Goal: Task Accomplishment & Management: Manage account settings

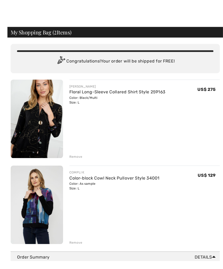
scroll to position [13, 0]
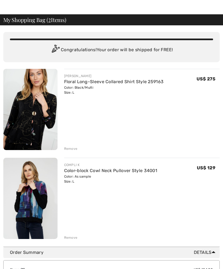
click at [31, 118] on img at bounding box center [30, 109] width 54 height 81
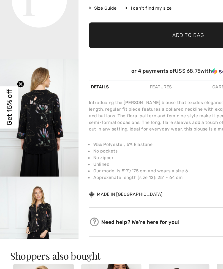
scroll to position [115, 0]
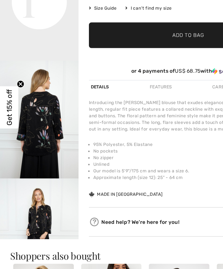
click at [16, 114] on circle "Close teaser" at bounding box center [15, 116] width 5 height 5
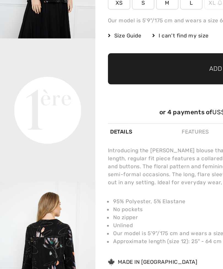
scroll to position [67, 0]
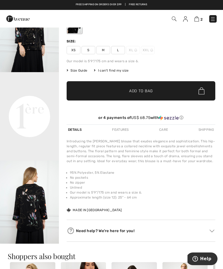
click at [79, 70] on span "Size Guide" at bounding box center [77, 70] width 21 height 5
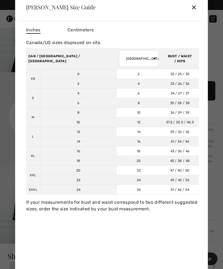
click at [195, 13] on div "✕" at bounding box center [194, 7] width 6 height 12
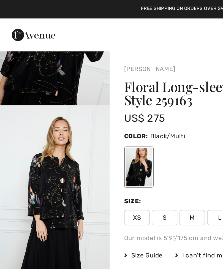
scroll to position [0, 0]
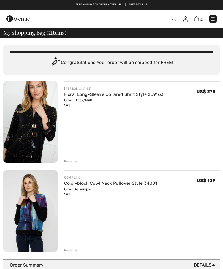
checkbox input "true"
click at [37, 220] on img at bounding box center [30, 210] width 54 height 81
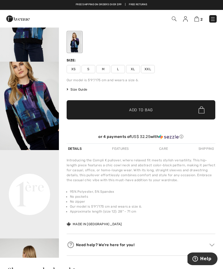
scroll to position [48, 0]
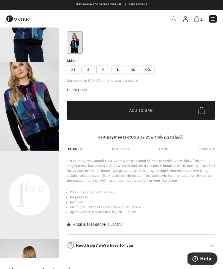
click at [199, 21] on img at bounding box center [196, 18] width 5 height 5
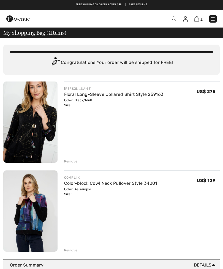
click at [73, 251] on div "Remove" at bounding box center [70, 249] width 13 height 5
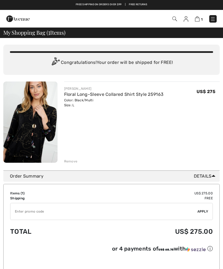
click at [187, 21] on img at bounding box center [185, 18] width 5 height 5
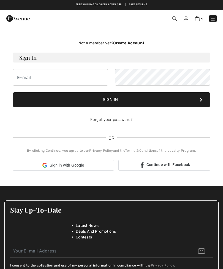
checkbox input "true"
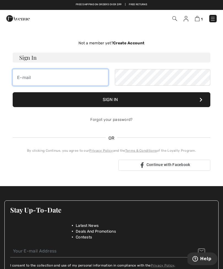
type input "[EMAIL_ADDRESS][DOMAIN_NAME]"
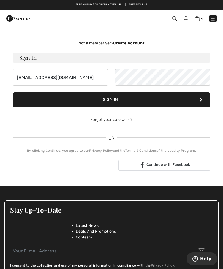
click at [111, 99] on button "Sign In" at bounding box center [111, 99] width 197 height 15
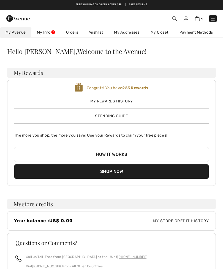
checkbox input "true"
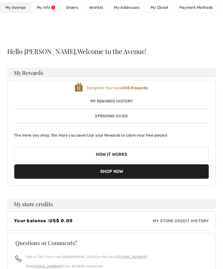
click at [126, 266] on div "Call us Toll-Free from [GEOGRAPHIC_DATA] or the US at [PHONE_NUMBER] Dial [PHON…" at bounding box center [111, 263] width 192 height 19
